Goal: Transaction & Acquisition: Purchase product/service

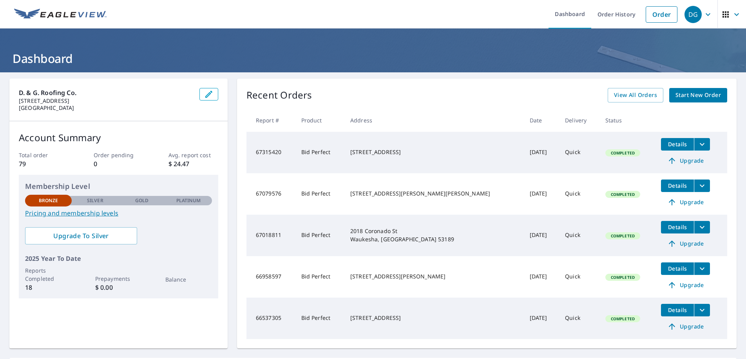
click at [686, 97] on span "Start New Order" at bounding box center [697, 95] width 45 height 10
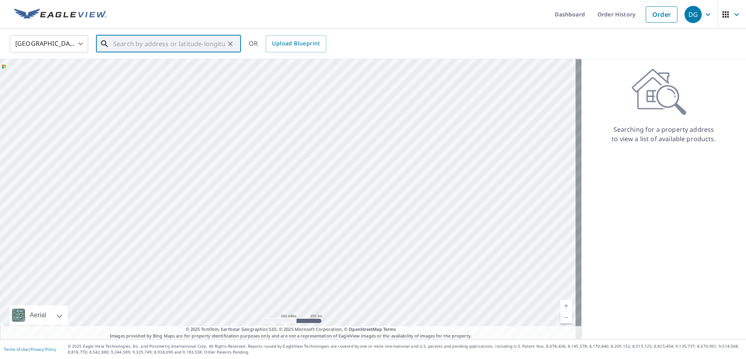
click at [183, 45] on input "text" at bounding box center [169, 44] width 112 height 22
click at [143, 66] on span "[STREET_ADDRESS]" at bounding box center [173, 66] width 123 height 9
type input "[STREET_ADDRESS]"
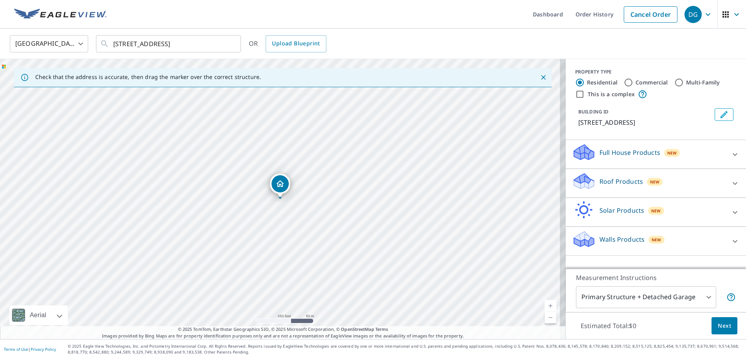
click at [607, 181] on p "Roof Products" at bounding box center [620, 181] width 43 height 9
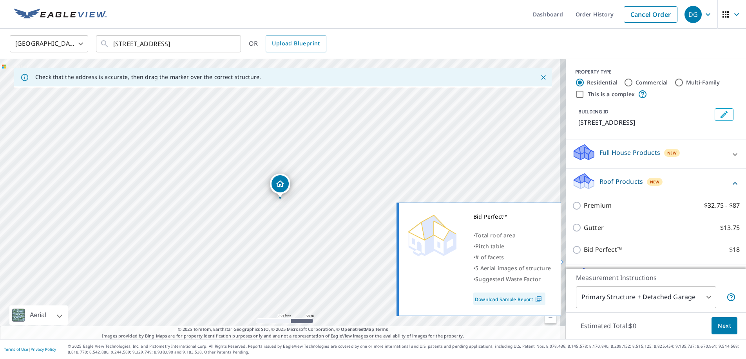
click at [572, 255] on input "Bid Perfect™ $18" at bounding box center [578, 250] width 12 height 9
checkbox input "true"
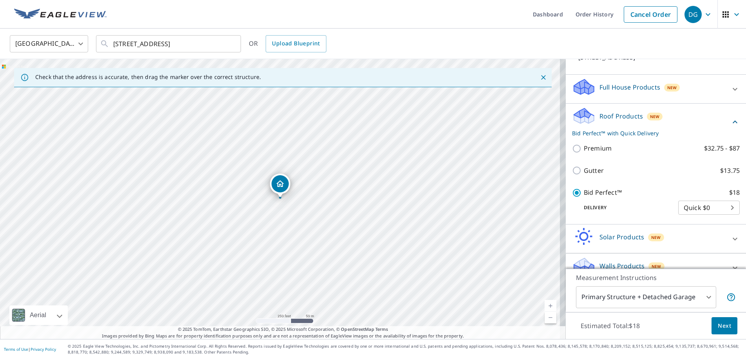
scroll to position [78, 0]
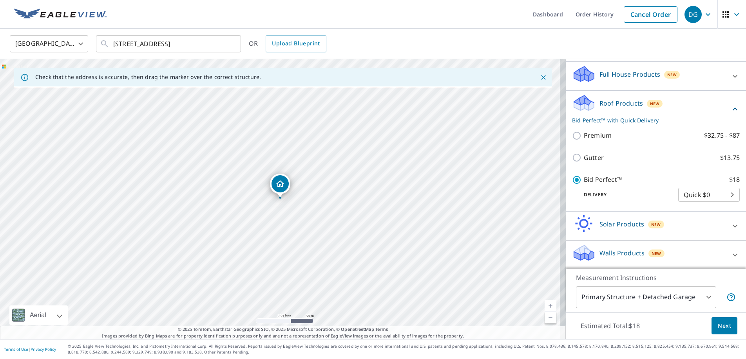
click at [718, 322] on span "Next" at bounding box center [723, 326] width 13 height 10
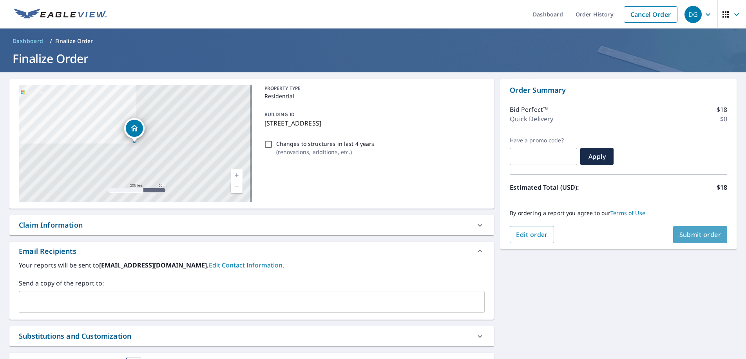
click at [688, 235] on span "Submit order" at bounding box center [700, 235] width 42 height 9
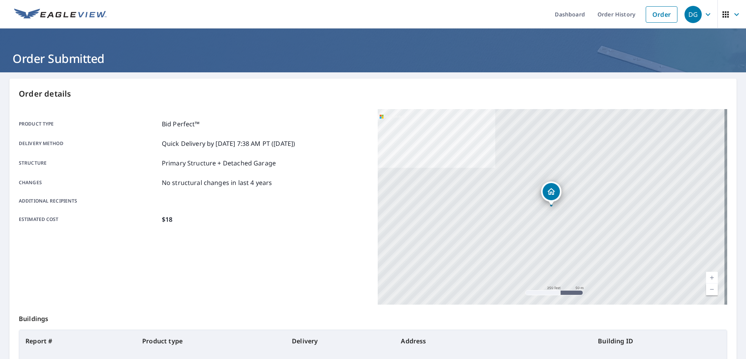
drag, startPoint x: 453, startPoint y: 215, endPoint x: 455, endPoint y: 211, distance: 4.7
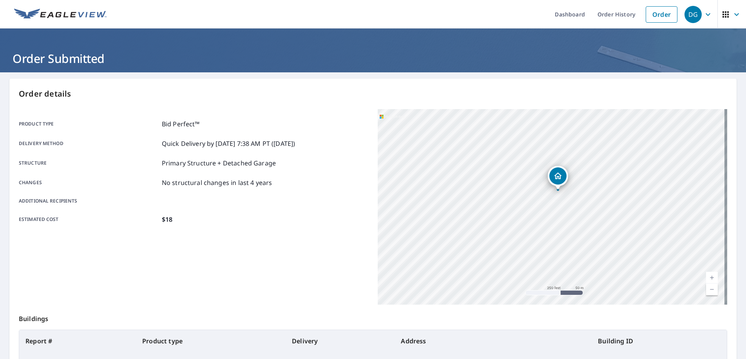
drag, startPoint x: 436, startPoint y: 198, endPoint x: 436, endPoint y: 194, distance: 4.3
drag, startPoint x: 353, startPoint y: 186, endPoint x: 350, endPoint y: 184, distance: 4.0
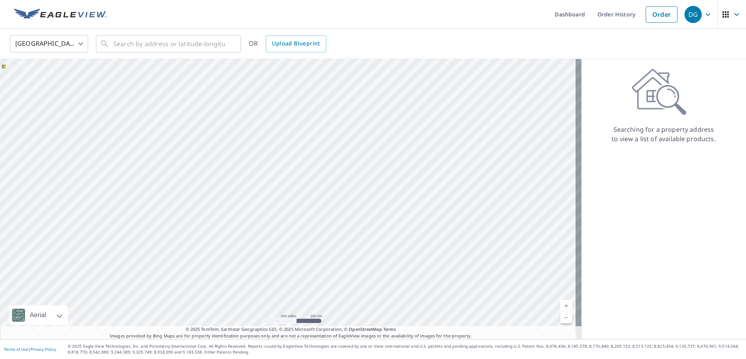
drag, startPoint x: 369, startPoint y: 184, endPoint x: 377, endPoint y: 191, distance: 10.6
click at [686, 16] on div "DG" at bounding box center [692, 14] width 17 height 17
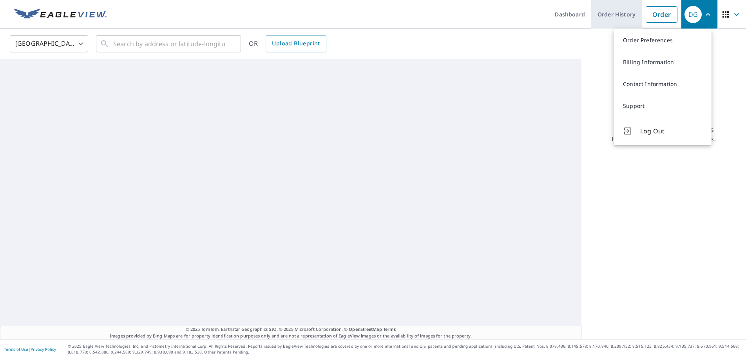
click at [608, 15] on link "Order History" at bounding box center [616, 14] width 51 height 29
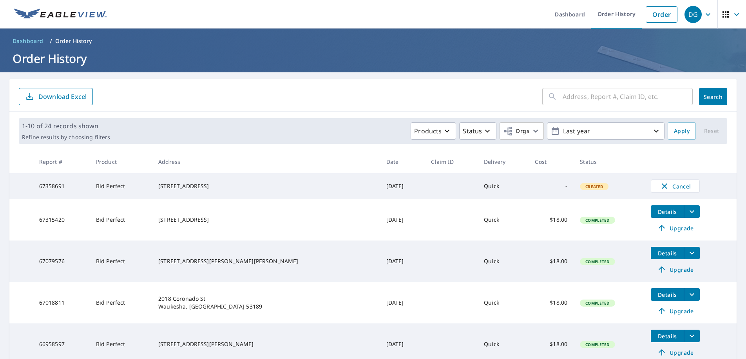
click at [602, 96] on input "text" at bounding box center [627, 97] width 130 height 22
